Goal: Transaction & Acquisition: Download file/media

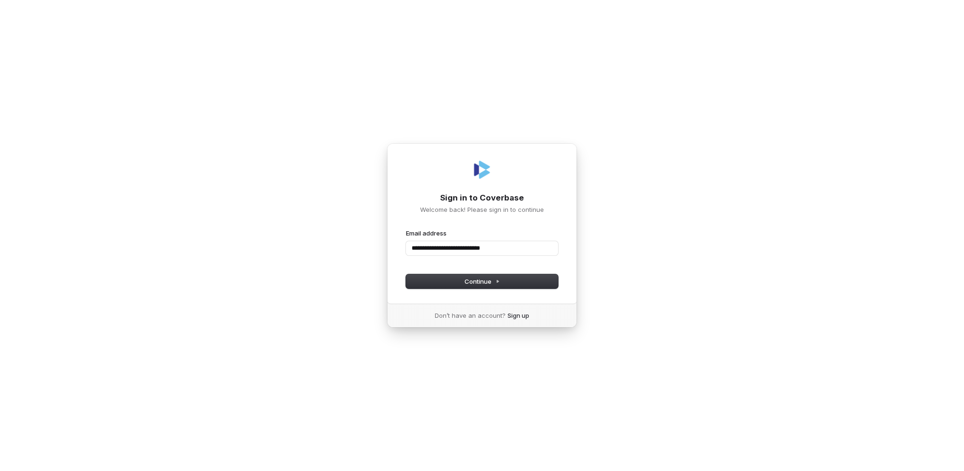
click at [406, 229] on button "submit" at bounding box center [406, 229] width 0 height 0
type input "**********"
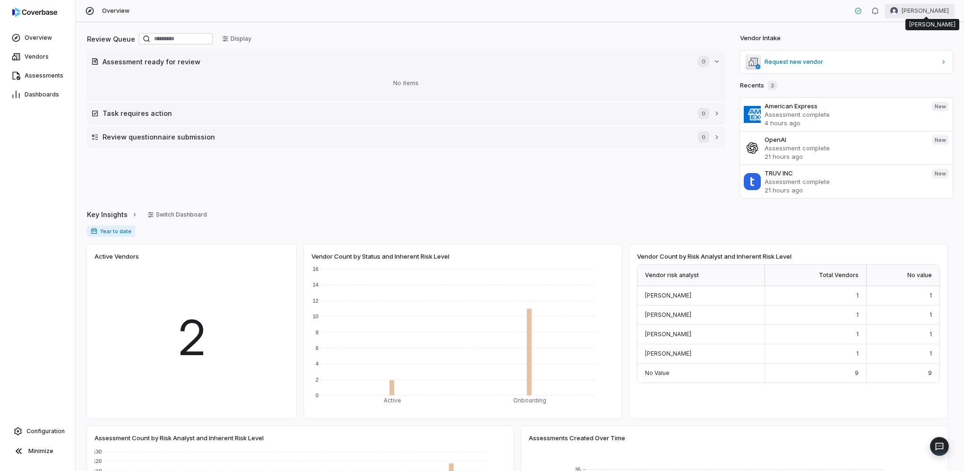
click at [937, 11] on html "Overview Vendors Assessments Dashboards Configuration Minimize Overview [PERSON…" at bounding box center [482, 235] width 964 height 471
click at [623, 12] on html "Overview Vendors Assessments Dashboards Configuration Minimize Overview [PERSON…" at bounding box center [482, 235] width 964 height 471
click at [35, 40] on span "Overview" at bounding box center [38, 38] width 27 height 8
click at [27, 63] on link "Vendors" at bounding box center [37, 56] width 71 height 17
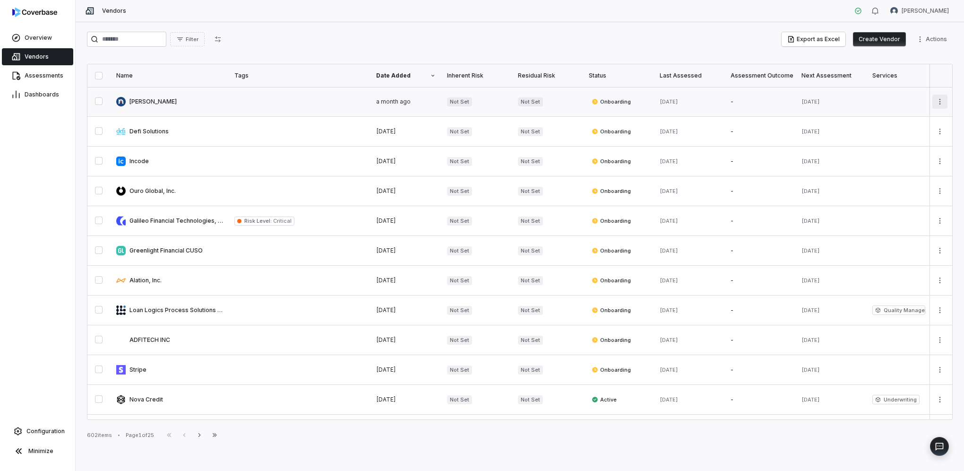
click at [937, 98] on html "Overview Vendors Assessments Dashboards Configuration Minimize Vendors Jeffrey …" at bounding box center [482, 235] width 964 height 471
click at [959, 50] on html "Overview Vendors Assessments Dashboards Configuration Minimize Vendors Jeffrey …" at bounding box center [482, 235] width 964 height 471
drag, startPoint x: 942, startPoint y: 76, endPoint x: 938, endPoint y: 55, distance: 21.2
click at [938, 55] on div "Filter Export as Excel Create Vendor Actions Name Tags Date Added Inherent Risk…" at bounding box center [520, 246] width 889 height 449
click at [938, 43] on html "Overview Vendors Assessments Dashboards Configuration Minimize Vendors Jeffrey …" at bounding box center [482, 235] width 964 height 471
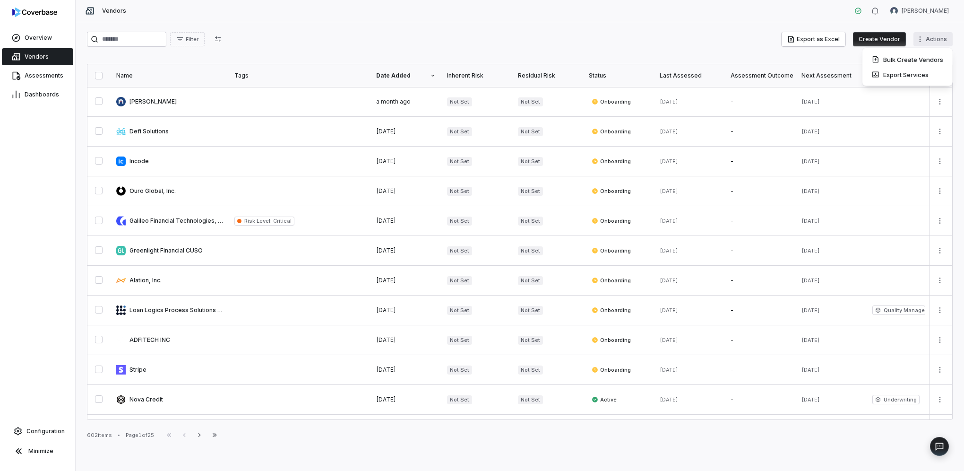
click at [673, 36] on html "Overview Vendors Assessments Dashboards Configuration Minimize Vendors Jeffrey …" at bounding box center [482, 235] width 964 height 471
click at [221, 37] on icon "button" at bounding box center [218, 39] width 6 height 6
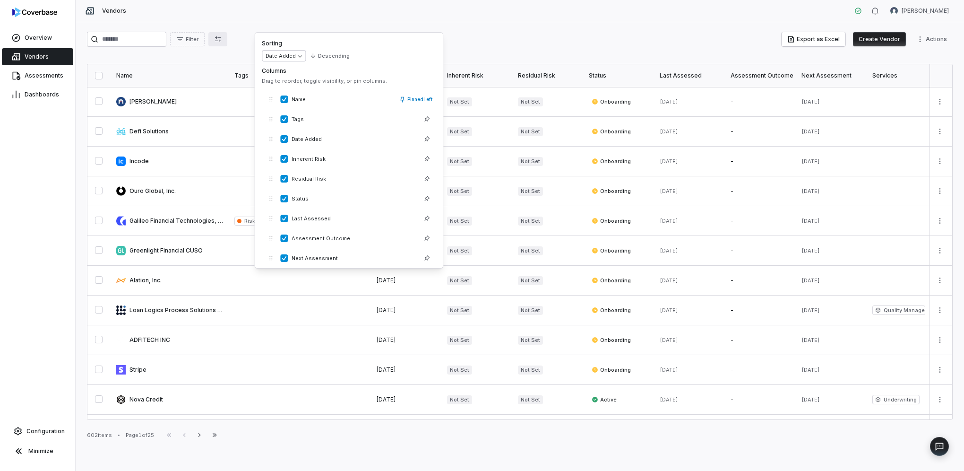
click at [514, 39] on div "Filter Export as Excel Create Vendor Actions" at bounding box center [520, 39] width 866 height 15
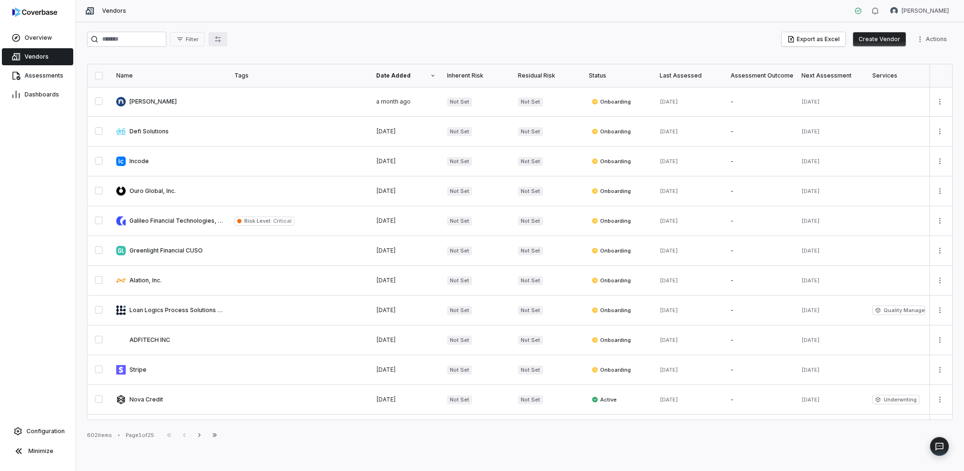
drag, startPoint x: 237, startPoint y: 38, endPoint x: 243, endPoint y: 39, distance: 6.2
click at [222, 38] on icon "button" at bounding box center [218, 39] width 8 height 8
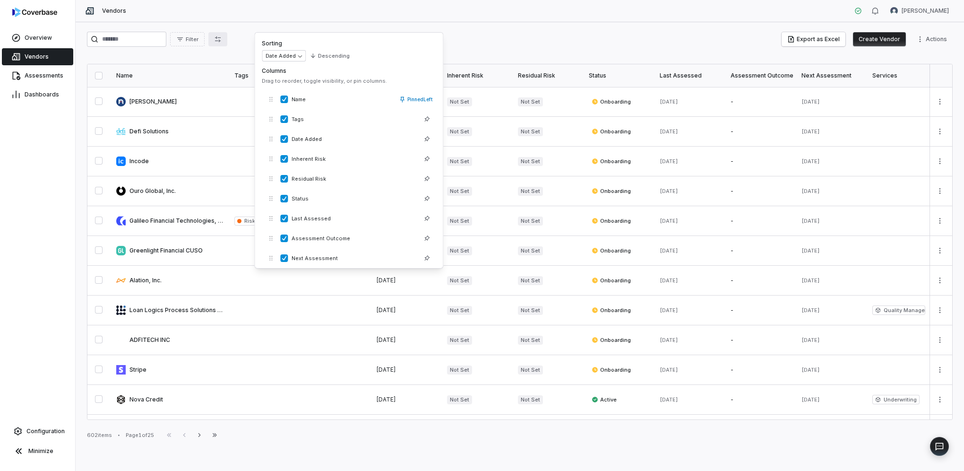
click at [536, 28] on div "Filter Export as Excel Create Vendor Actions Name Tags Date Added Inherent Risk…" at bounding box center [520, 246] width 889 height 449
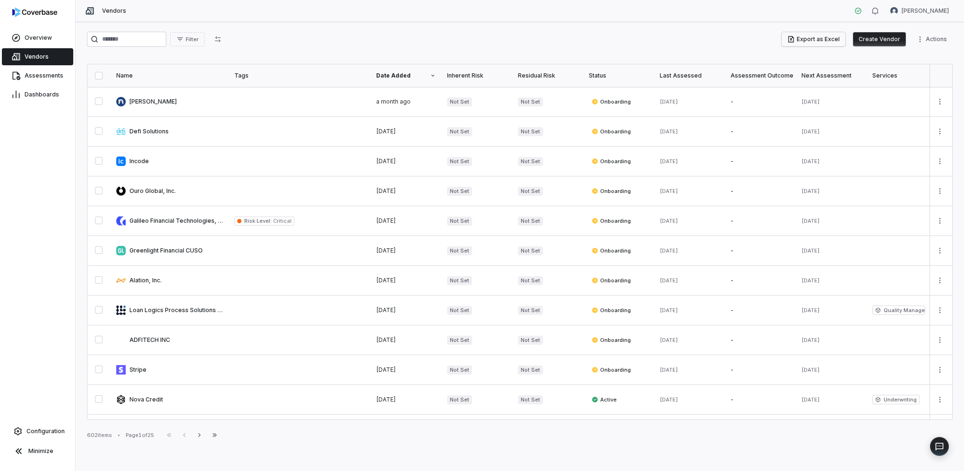
click at [830, 40] on button "Export as Excel" at bounding box center [814, 39] width 64 height 14
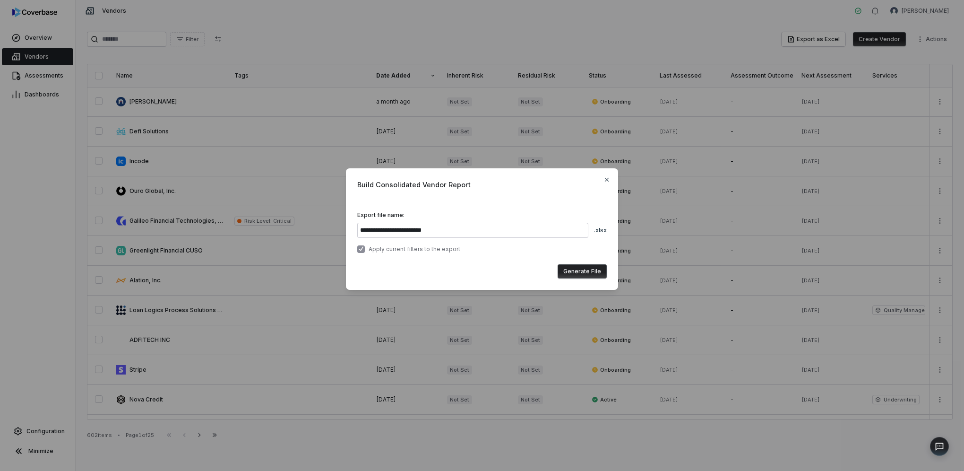
click at [587, 274] on button "Generate File" at bounding box center [582, 271] width 49 height 14
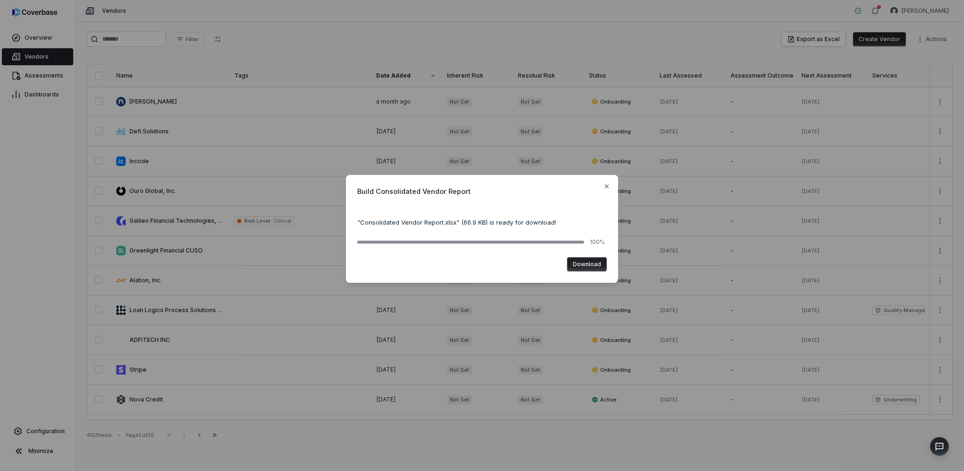
click at [591, 268] on button "Download" at bounding box center [587, 264] width 40 height 14
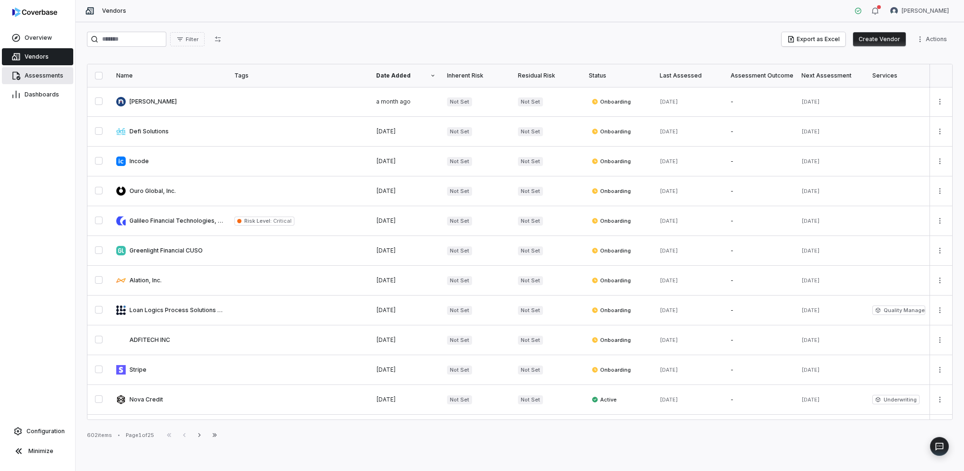
click at [45, 74] on span "Assessments" at bounding box center [44, 76] width 39 height 8
